Goal: Task Accomplishment & Management: Manage account settings

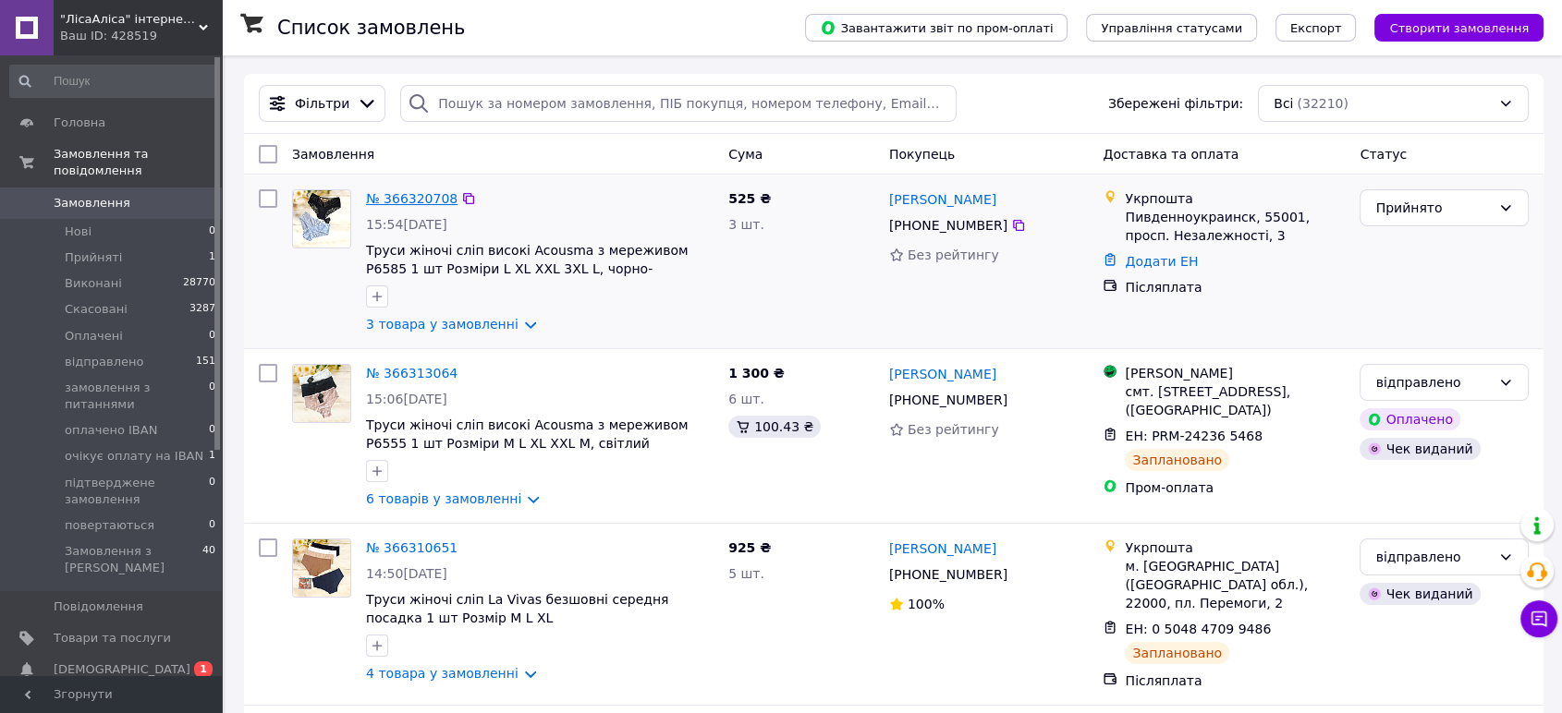
click at [398, 197] on link "№ 366320708" at bounding box center [411, 198] width 91 height 15
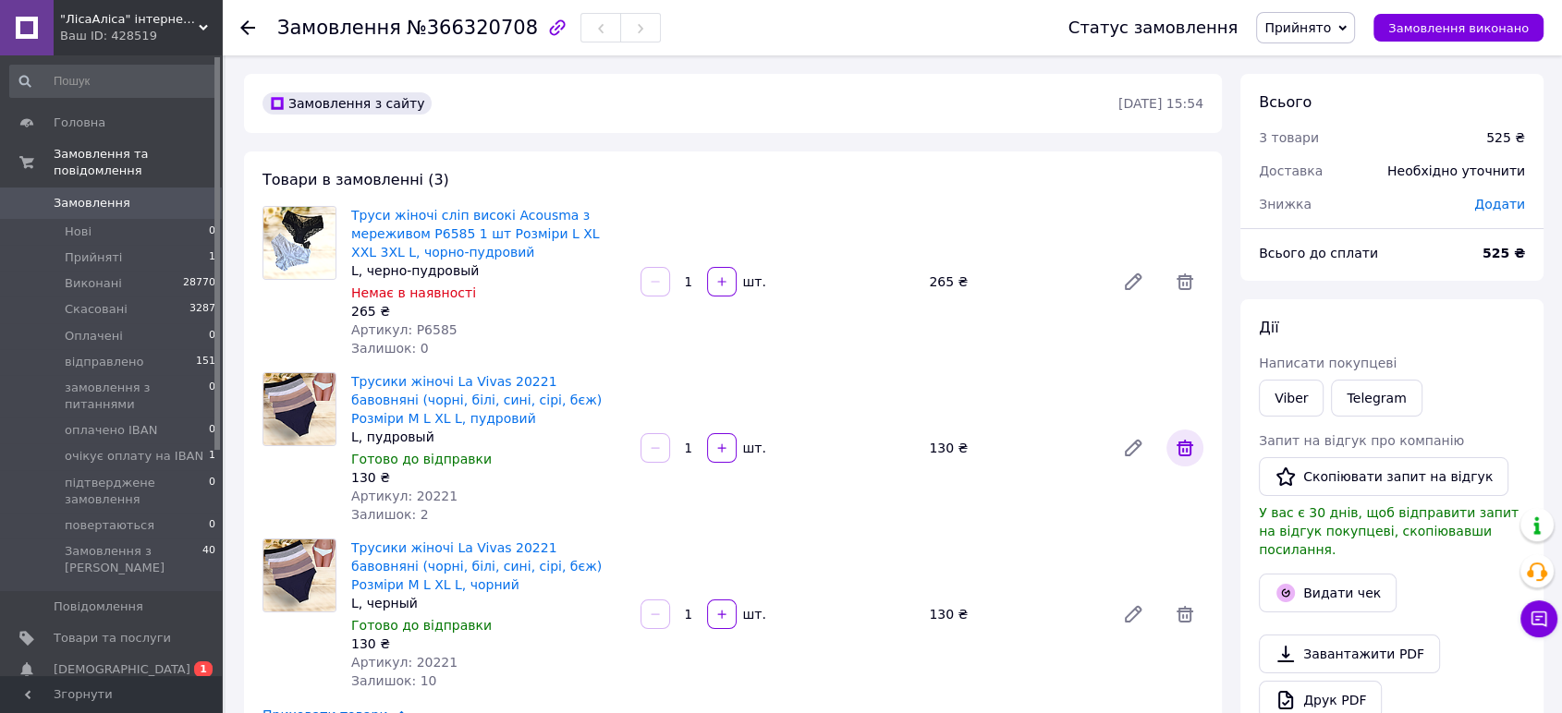
click at [1184, 447] on icon at bounding box center [1185, 448] width 22 height 22
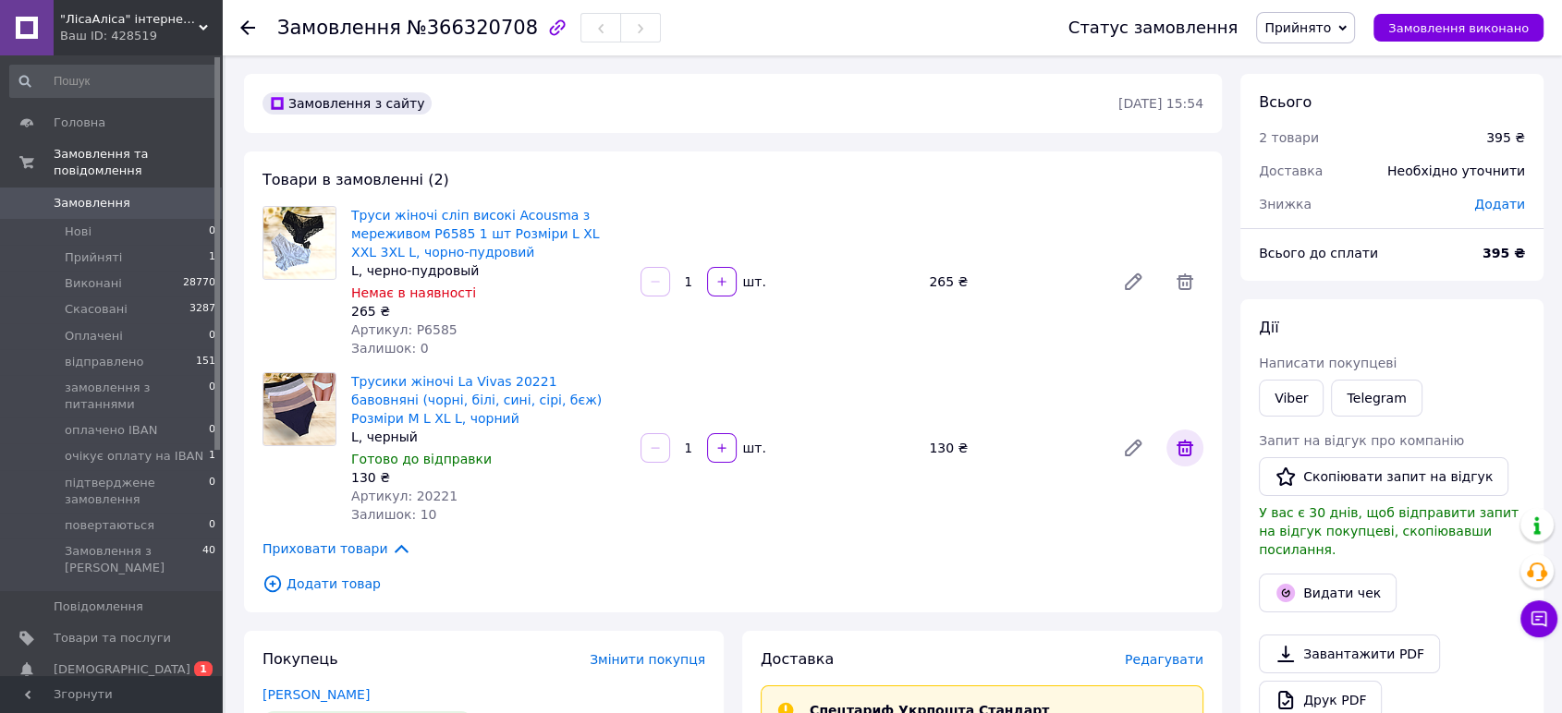
click at [1188, 442] on icon at bounding box center [1184, 448] width 17 height 17
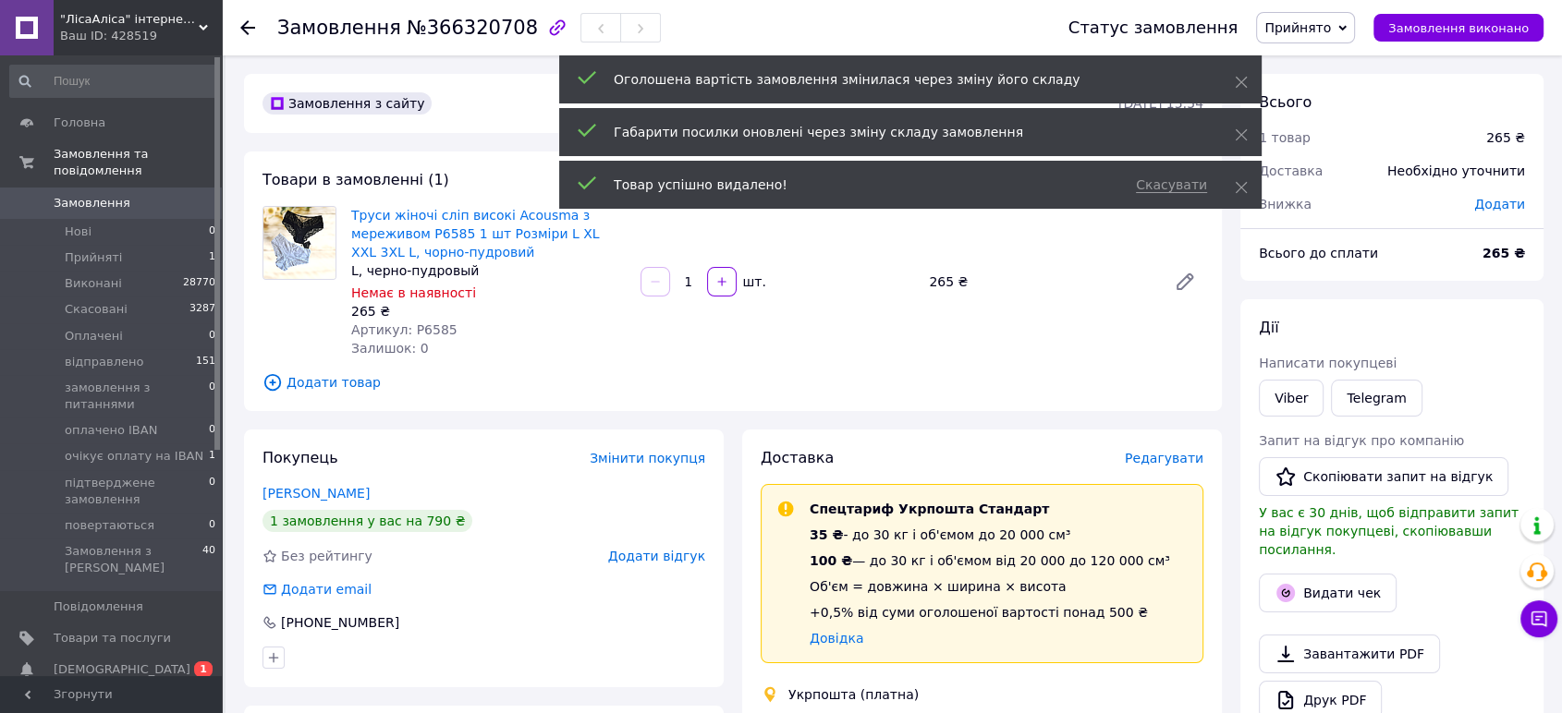
click at [351, 384] on span "Додати товар" at bounding box center [732, 382] width 941 height 20
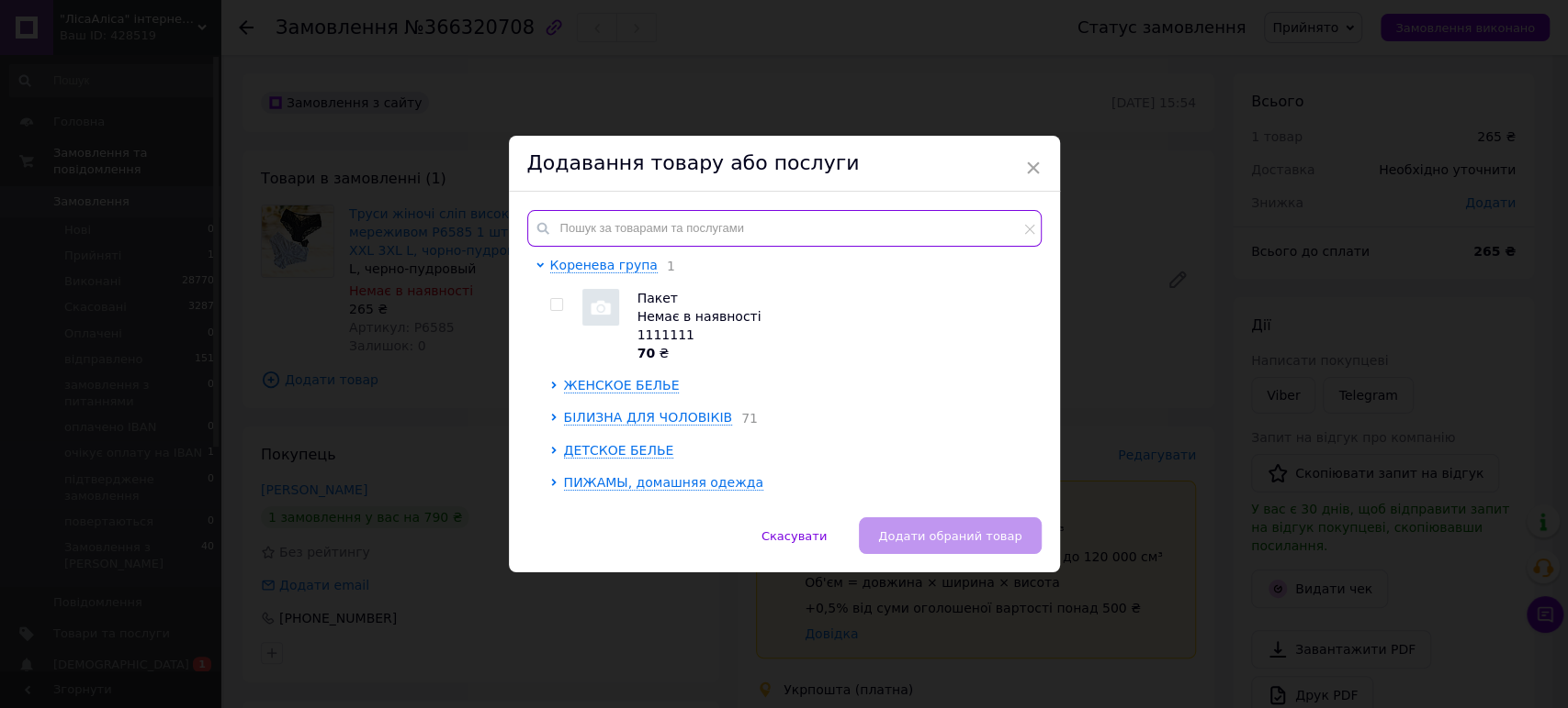
click at [712, 224] on input "text" at bounding box center [784, 228] width 515 height 37
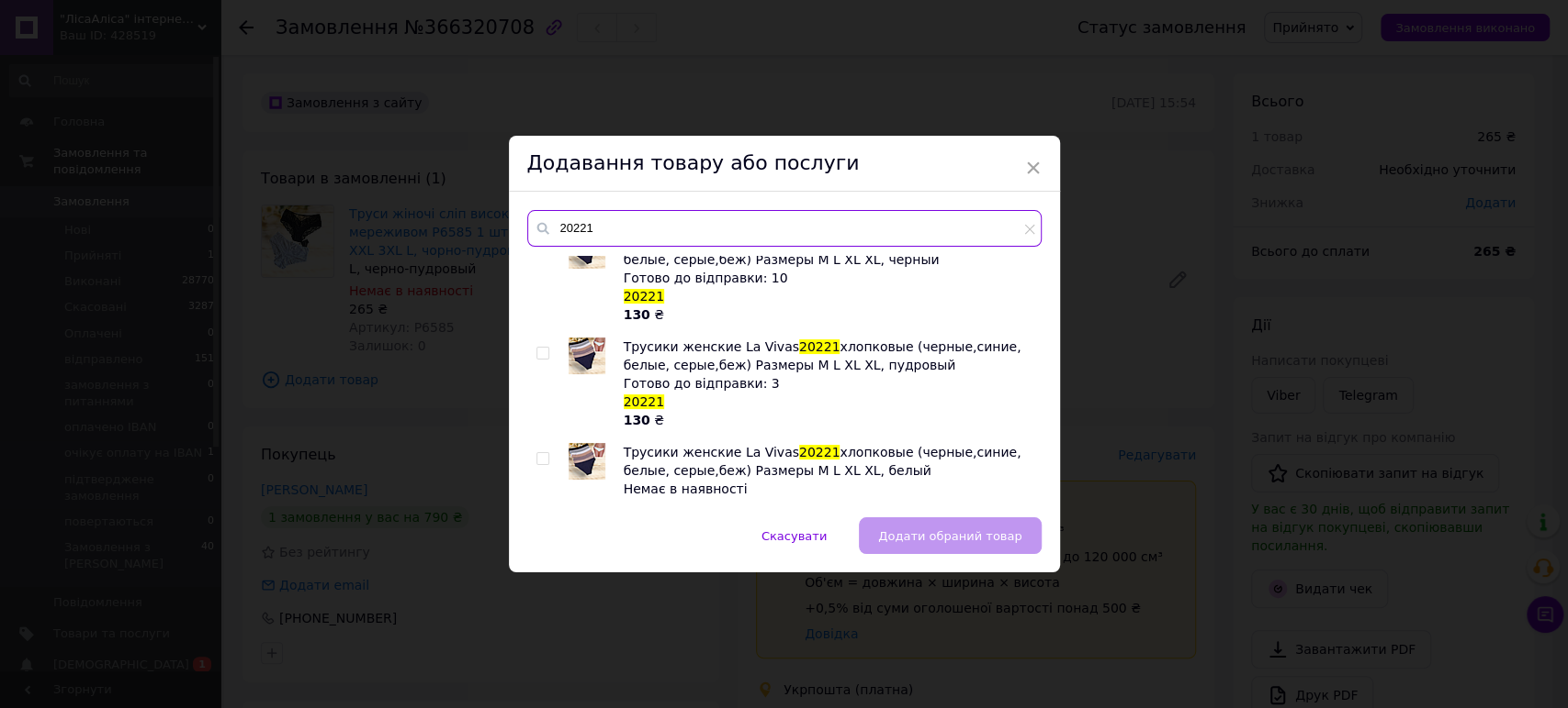
scroll to position [2064, 0]
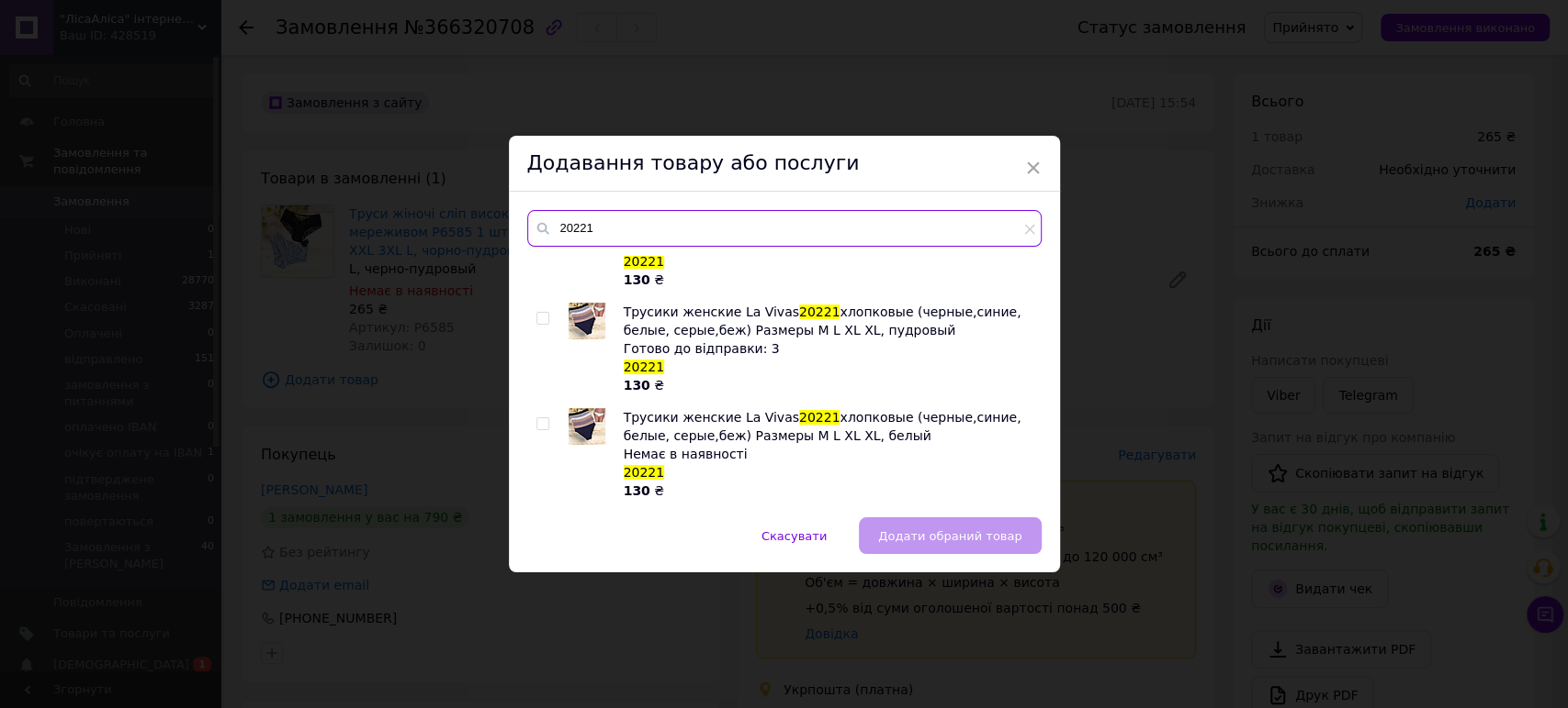
type input "20221"
click at [537, 314] on input "checkbox" at bounding box center [543, 319] width 12 height 12
checkbox input "true"
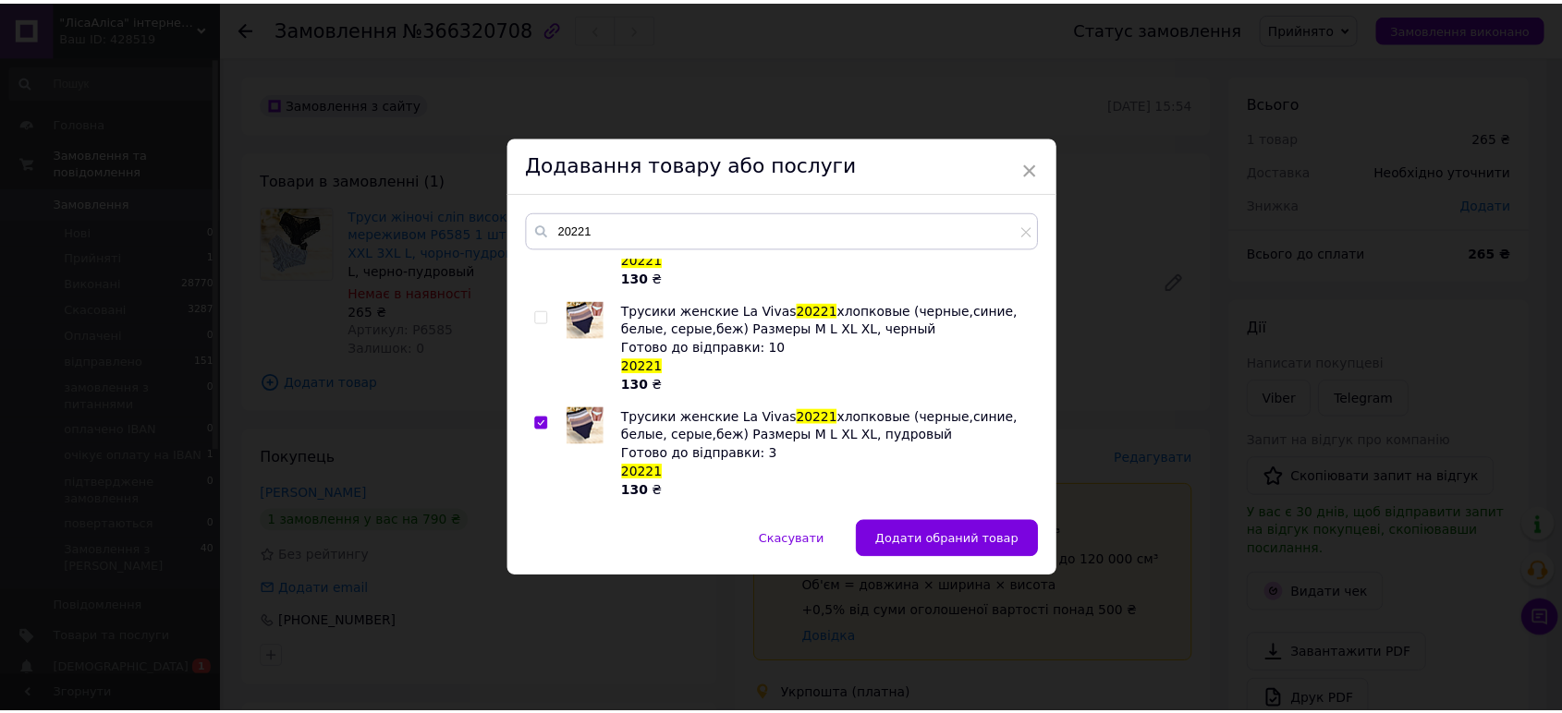
scroll to position [1873, 0]
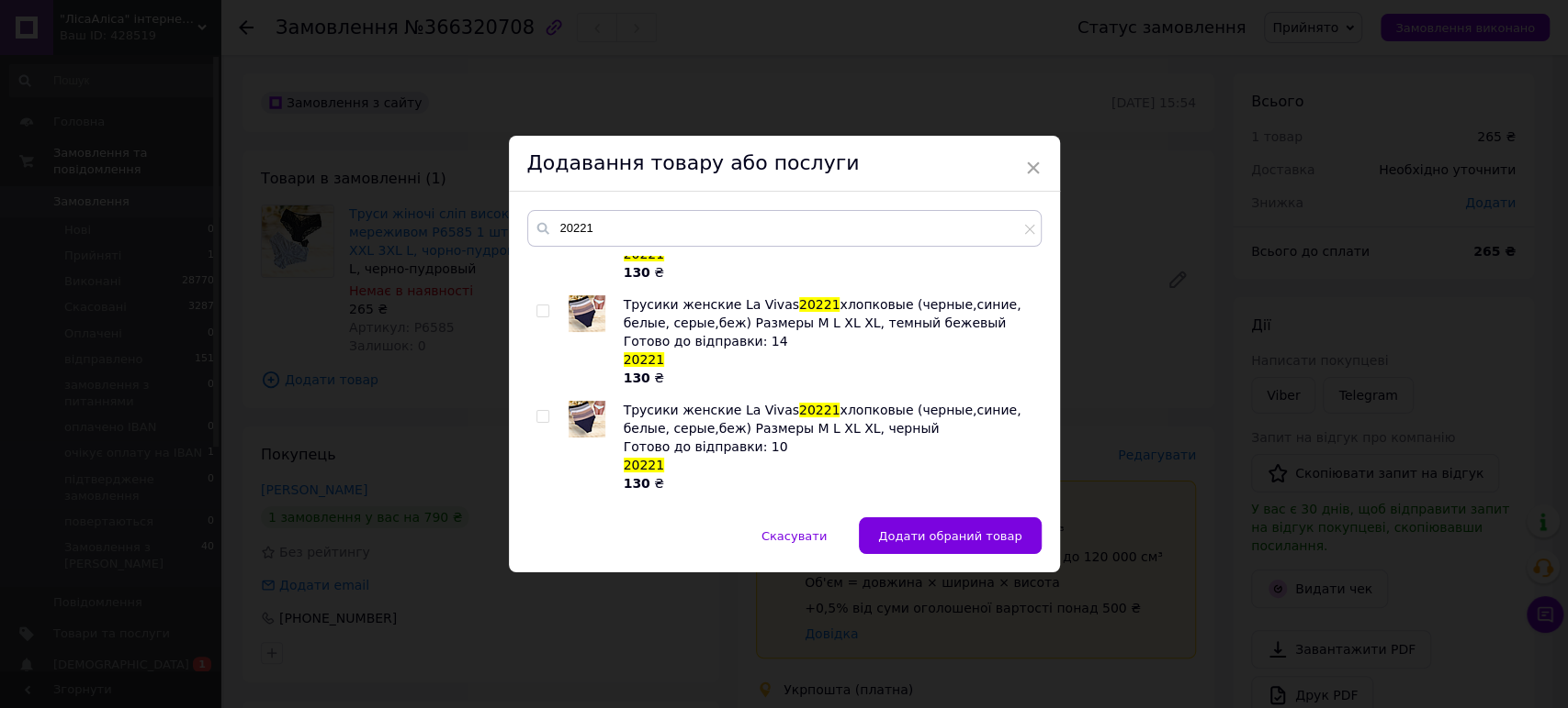
click at [538, 414] on input "checkbox" at bounding box center [543, 417] width 12 height 12
checkbox input "true"
click at [950, 537] on span "Додати обрані товари" at bounding box center [952, 536] width 139 height 14
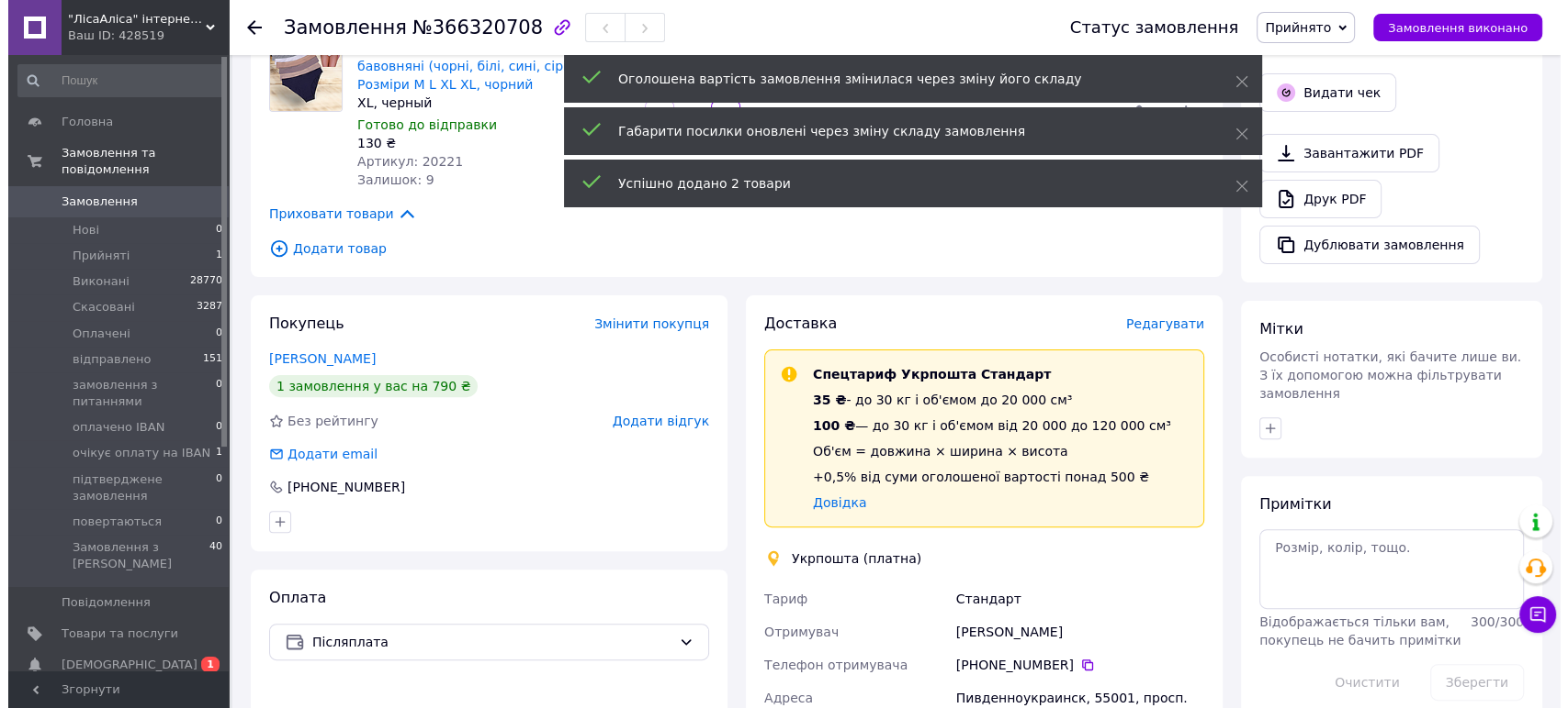
scroll to position [509, 0]
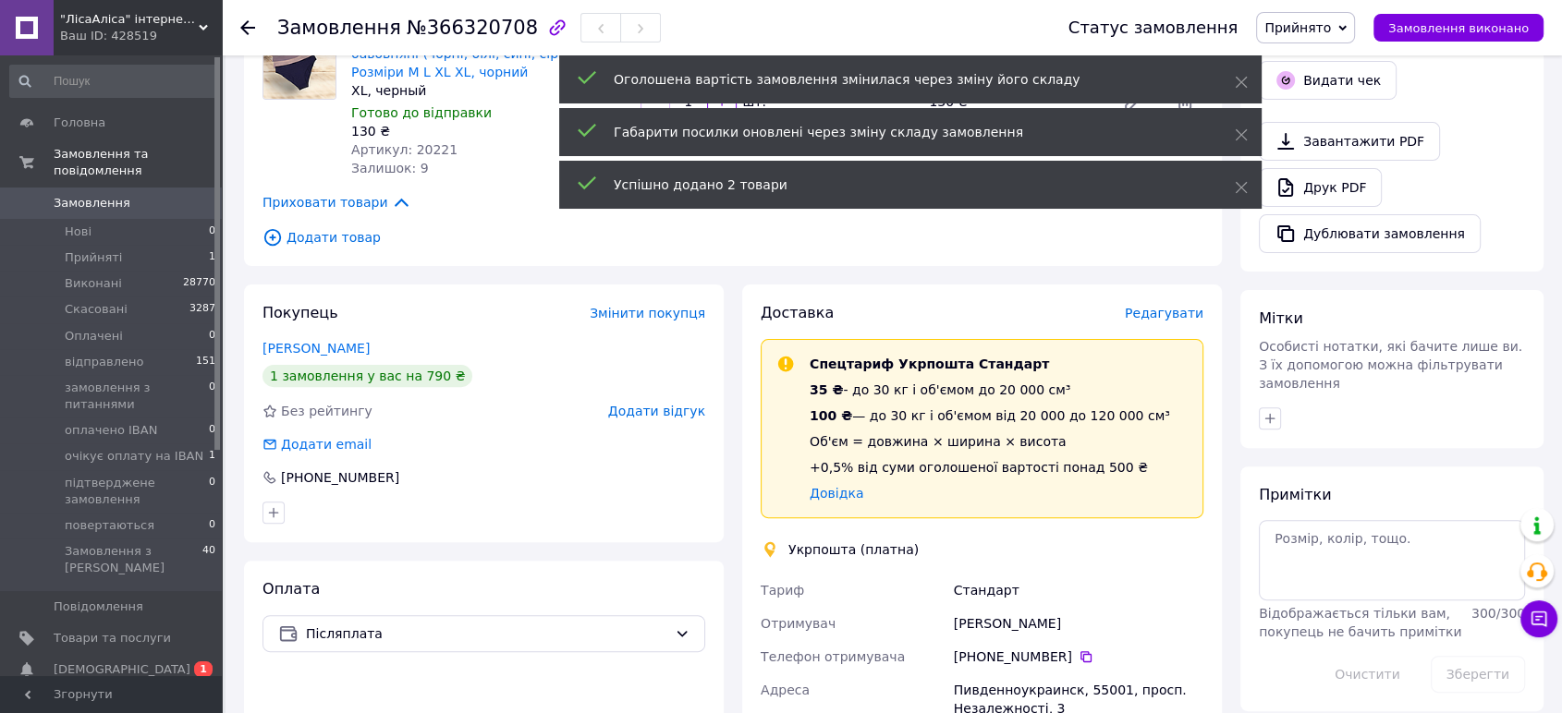
click at [335, 232] on span "Додати товар" at bounding box center [732, 237] width 941 height 20
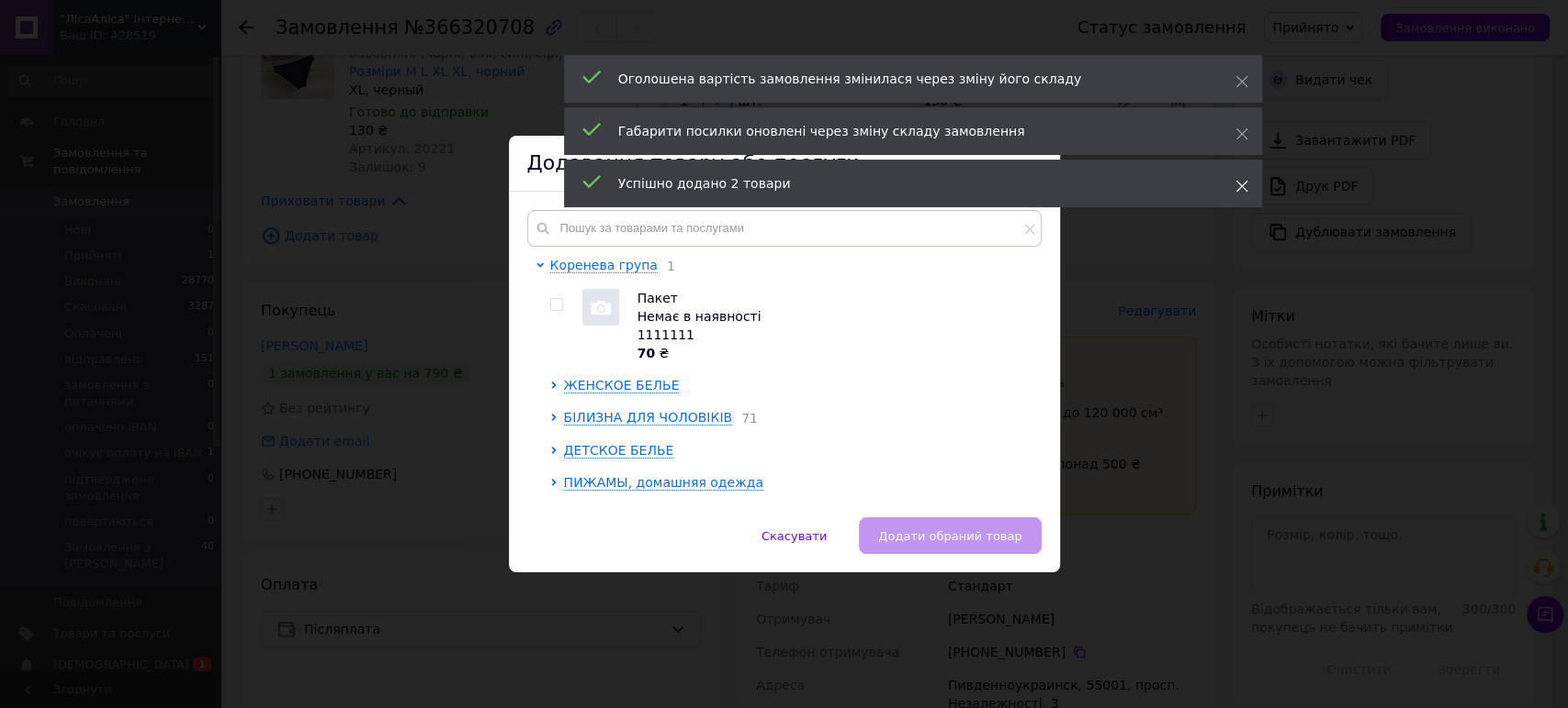
click at [1244, 188] on icon at bounding box center [1241, 186] width 13 height 13
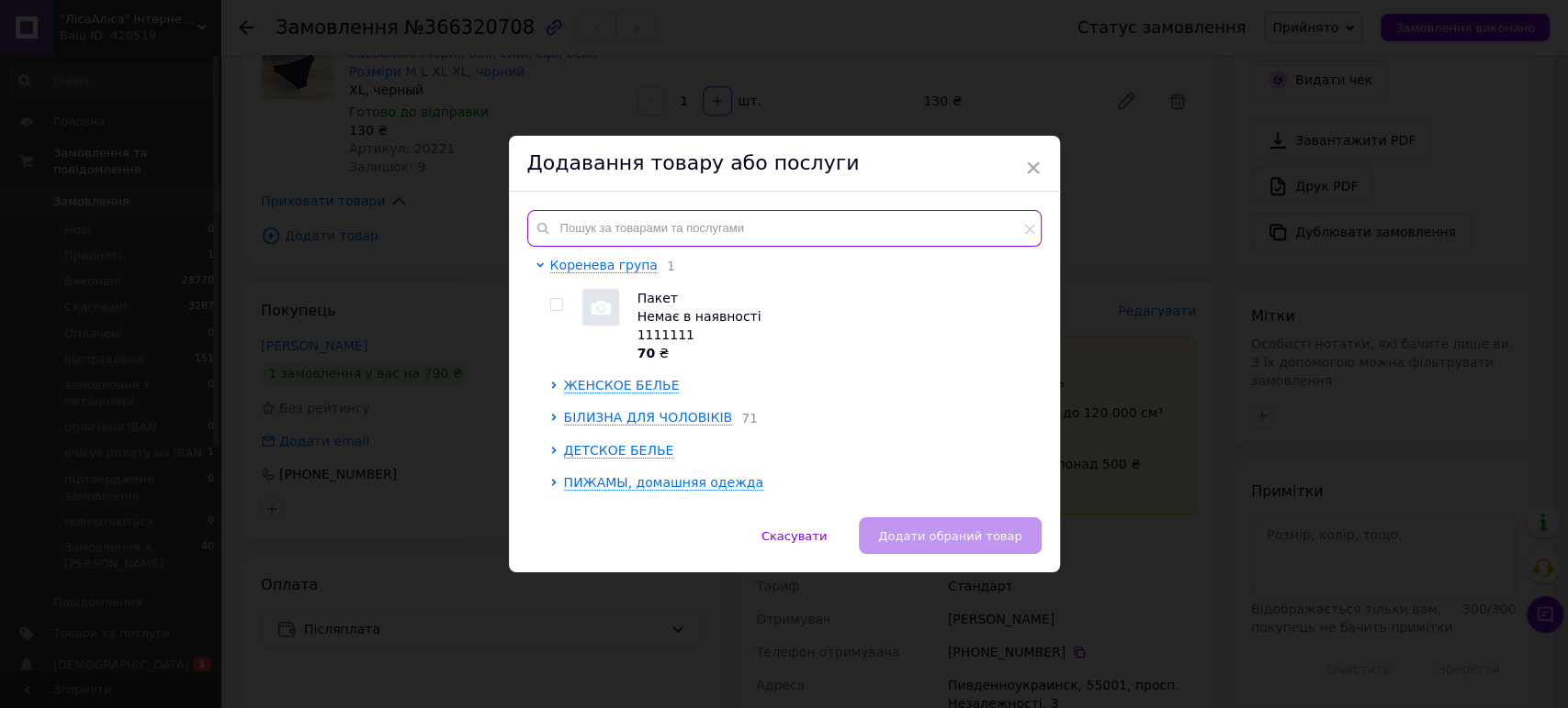
drag, startPoint x: 605, startPoint y: 232, endPoint x: 618, endPoint y: 225, distance: 14.8
click at [612, 227] on input "text" at bounding box center [784, 228] width 515 height 37
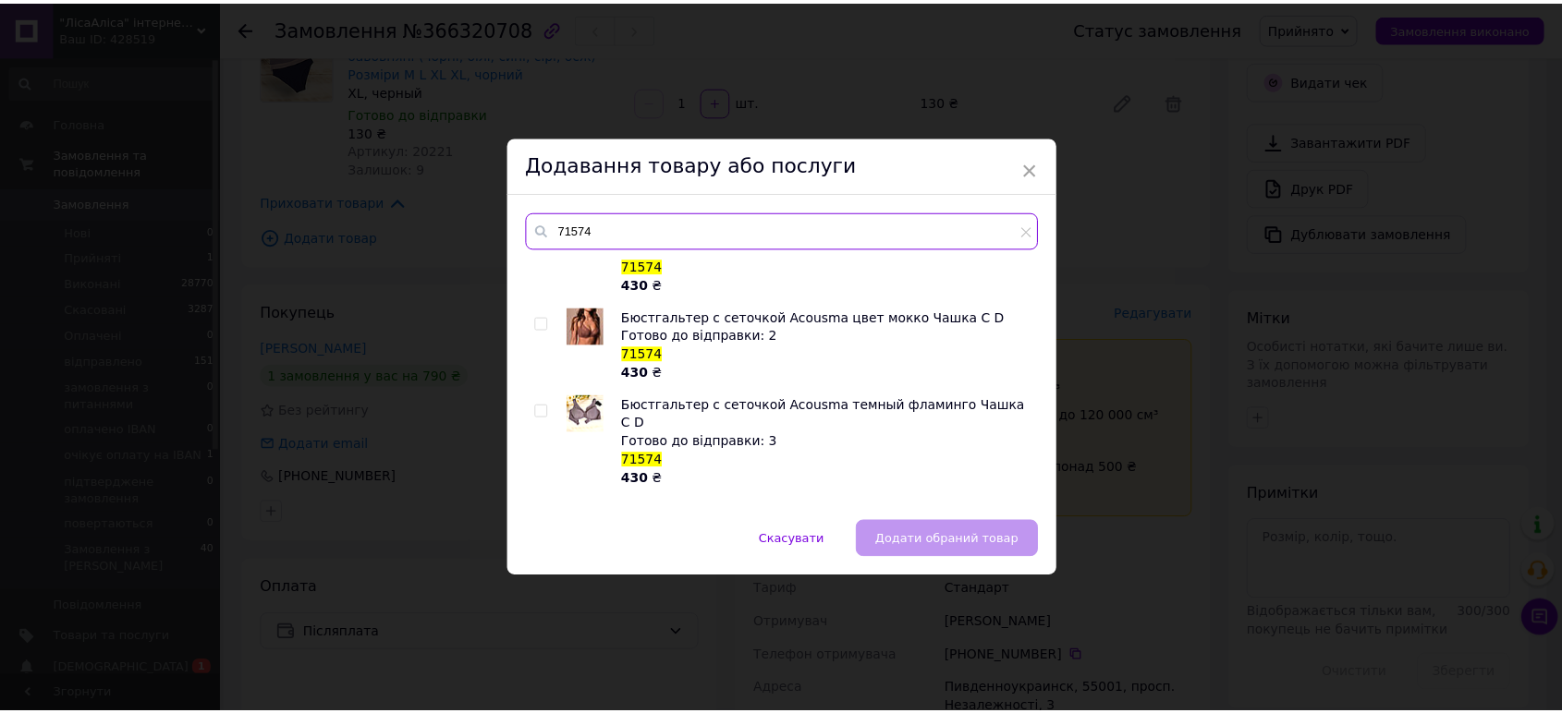
scroll to position [1317, 0]
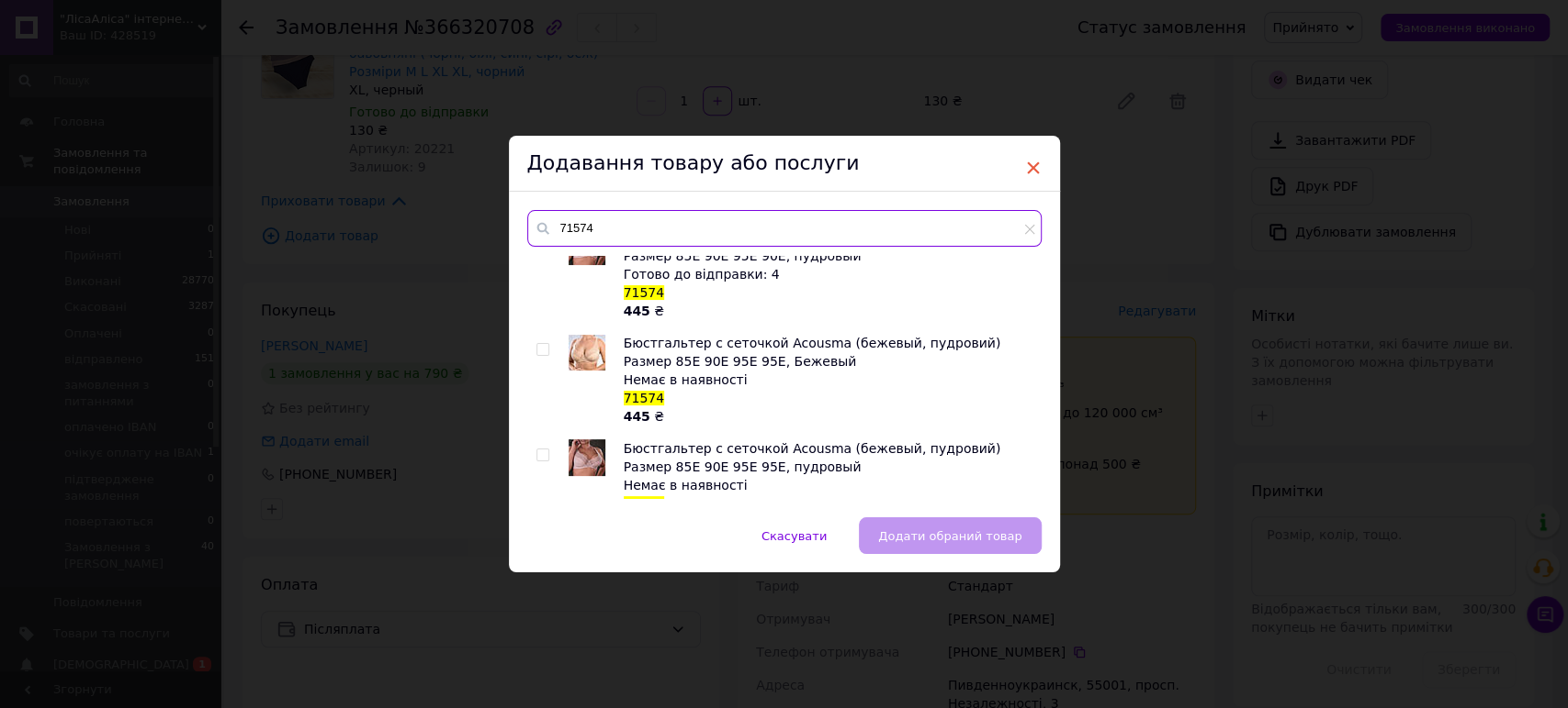
type input "71574"
click at [1030, 167] on span "×" at bounding box center [1032, 167] width 17 height 31
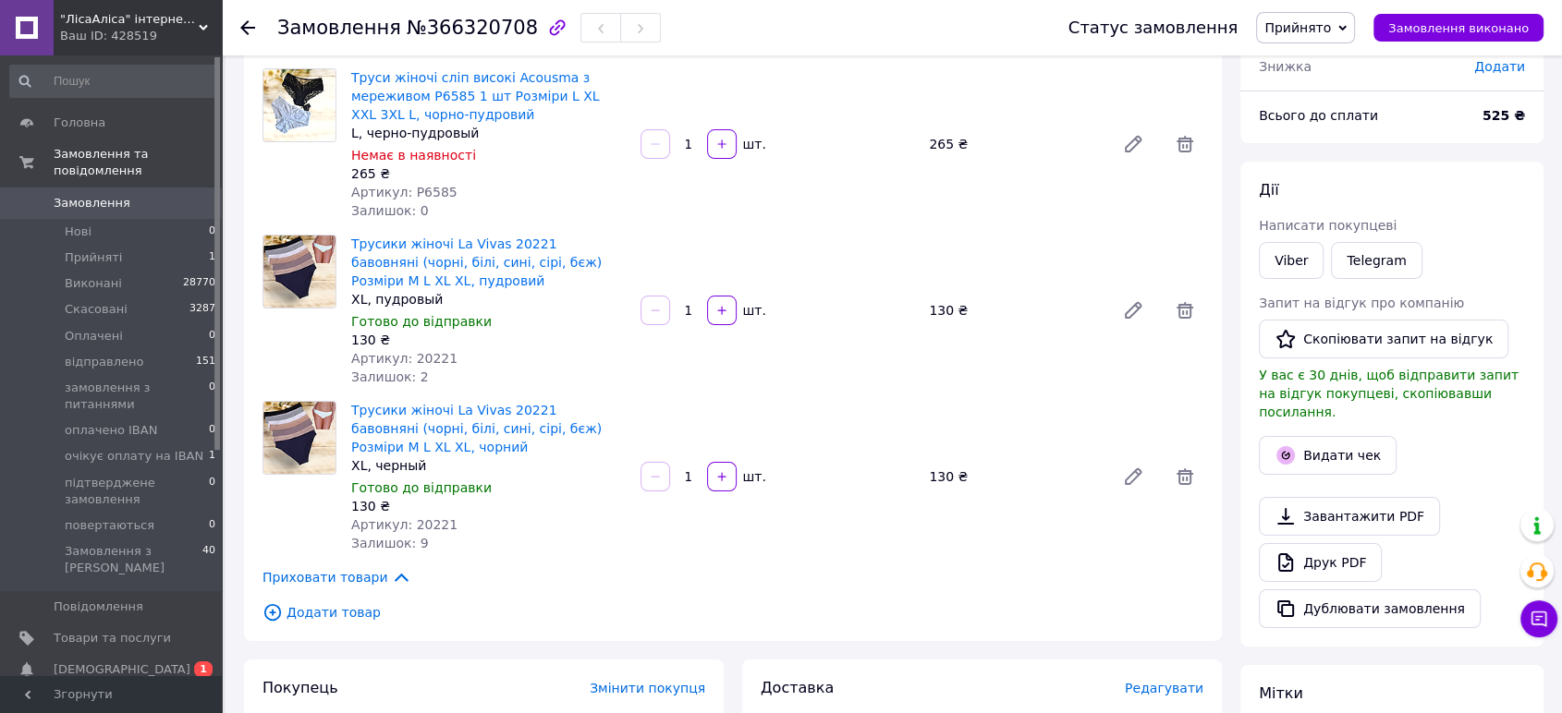
scroll to position [103, 0]
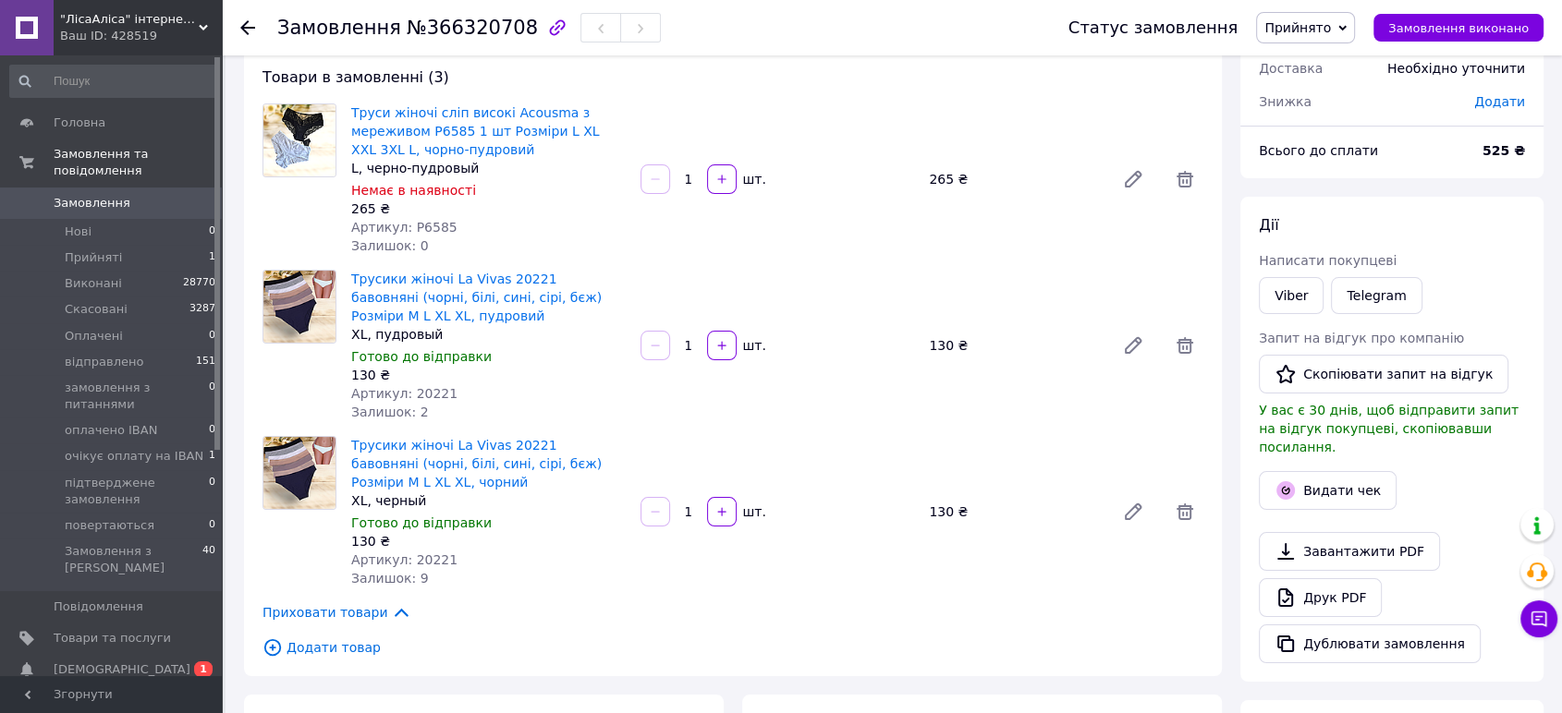
click at [248, 21] on use at bounding box center [247, 27] width 15 height 15
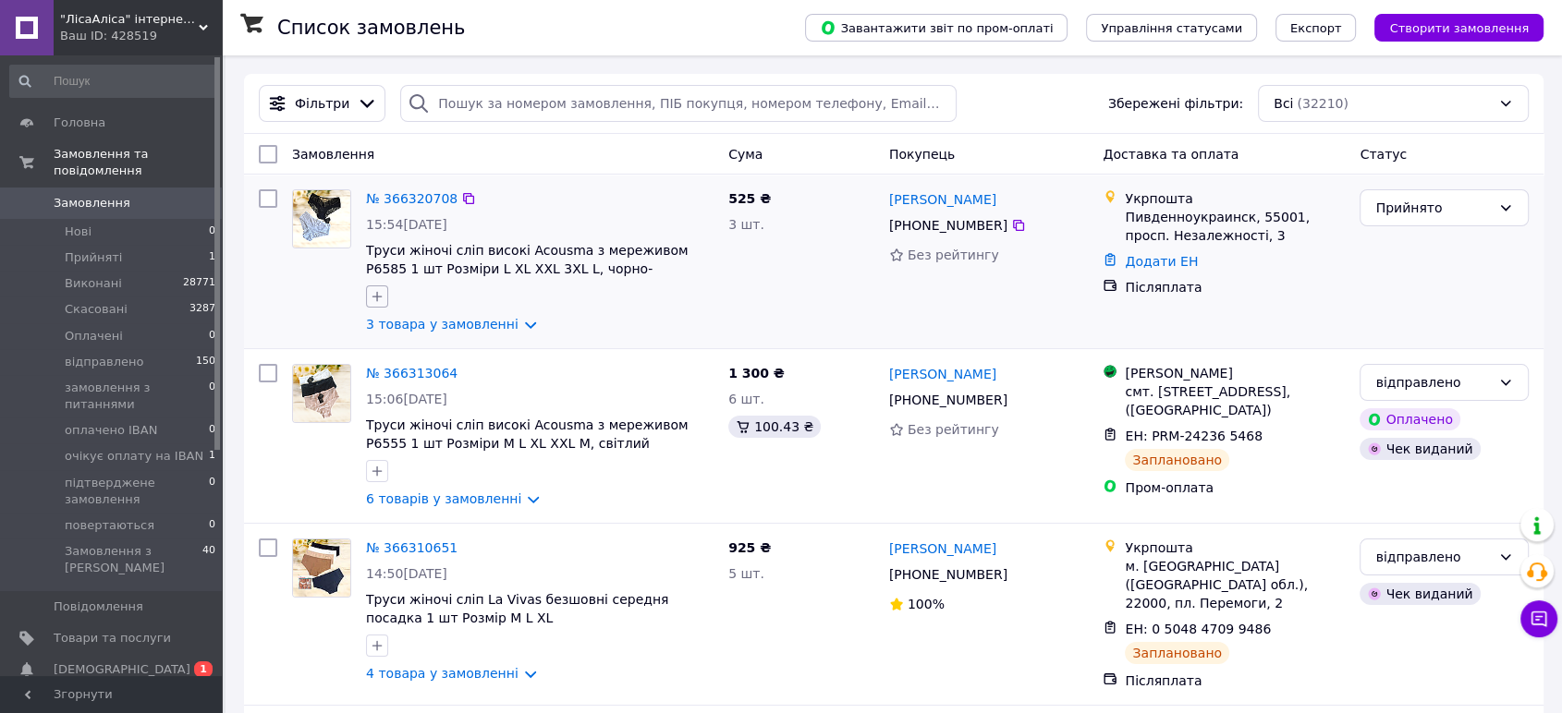
click at [381, 292] on icon "button" at bounding box center [377, 296] width 15 height 15
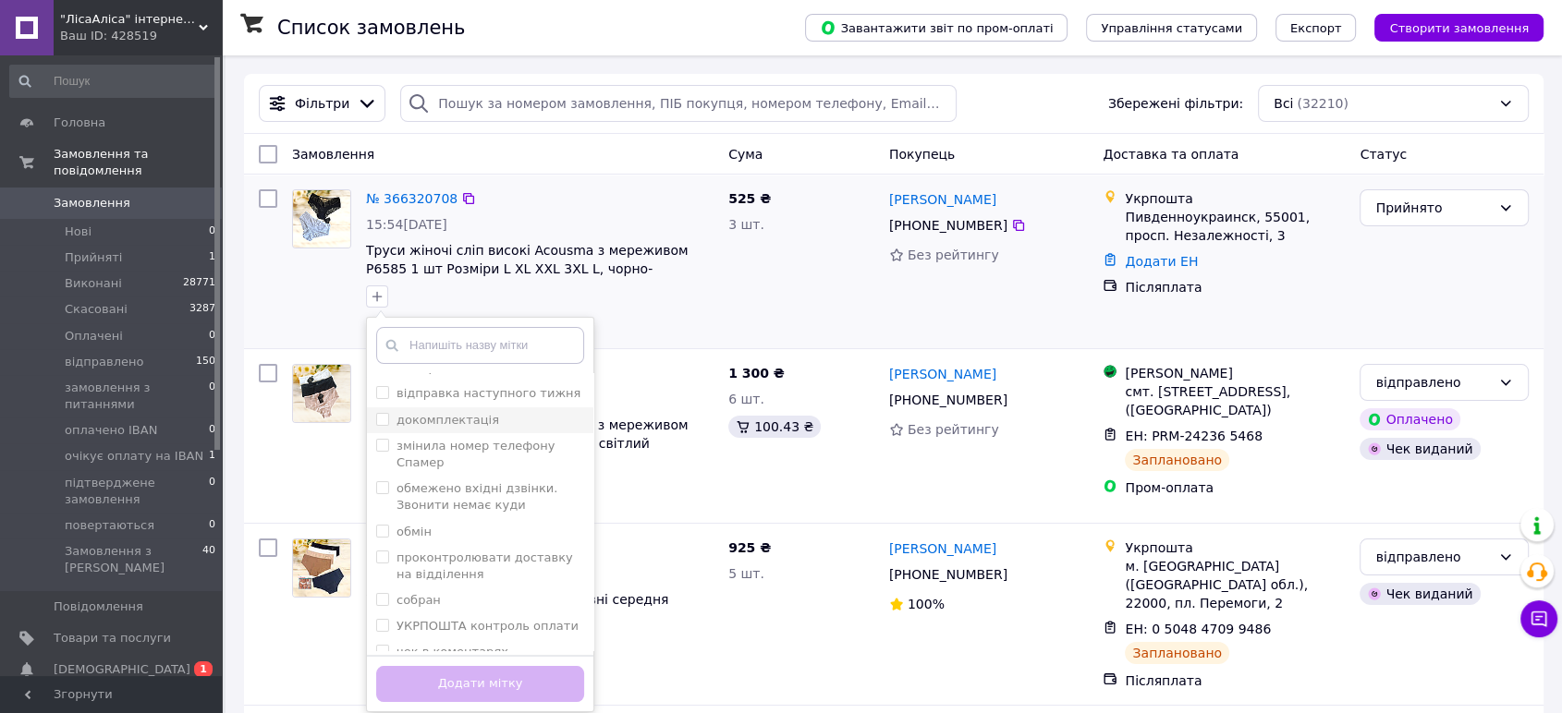
scroll to position [50, 0]
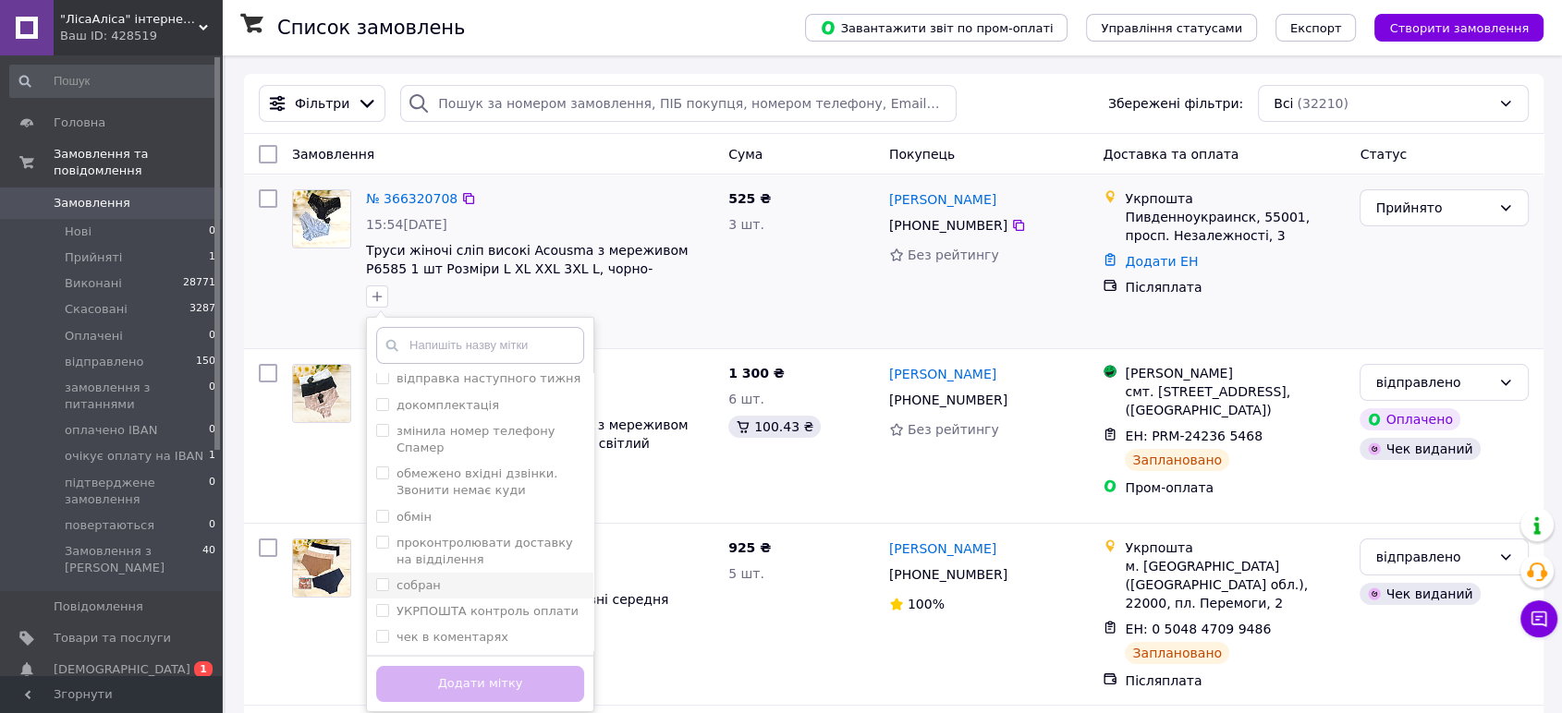
click at [383, 582] on input "собран" at bounding box center [382, 585] width 12 height 12
checkbox input "true"
click at [503, 678] on button "Додати мітку" at bounding box center [480, 684] width 208 height 36
